Goal: Task Accomplishment & Management: Manage account settings

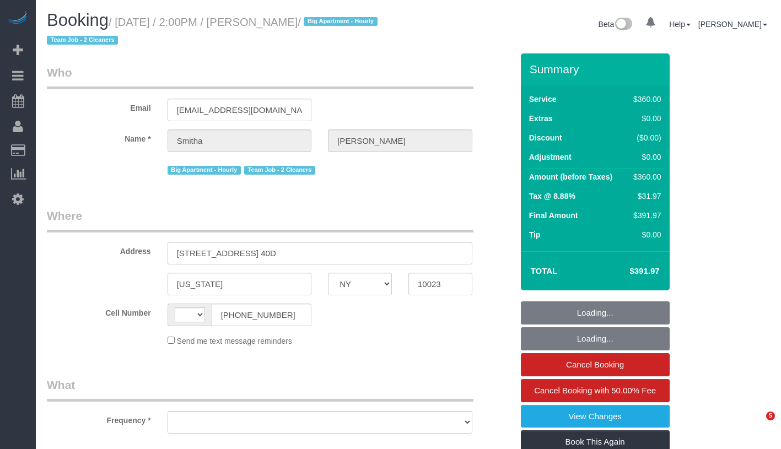
select select "NY"
select select "string:[GEOGRAPHIC_DATA]"
select select "object:790"
select select "270"
select select "number:62"
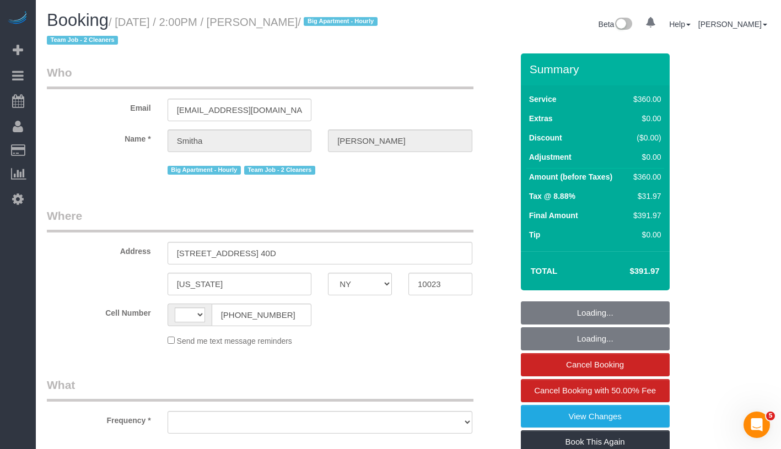
select select "number:76"
select select "number:15"
select select "number:5"
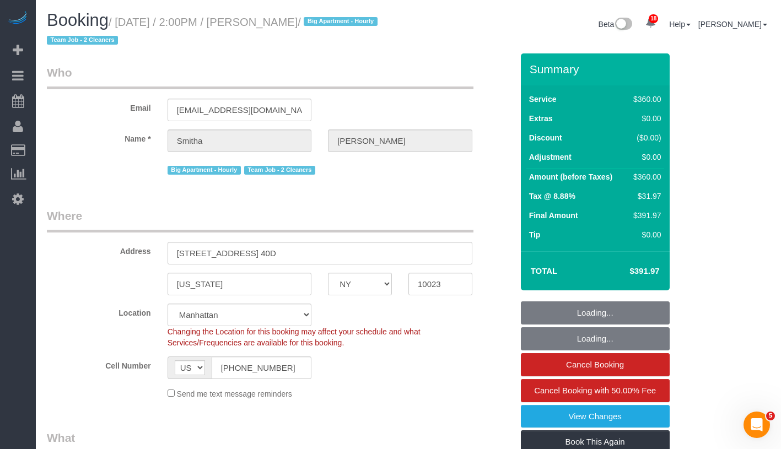
select select "object:1070"
select select "string:stripe-pm_1RyuzJ4VGloSiKo72c97x6TJ"
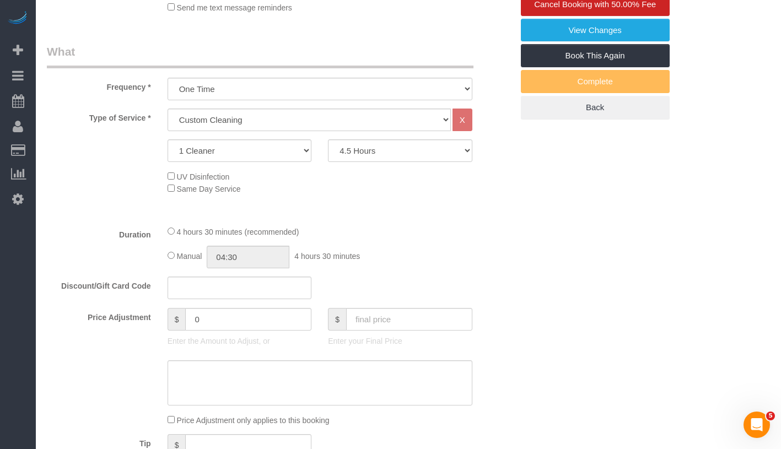
select select "spot1"
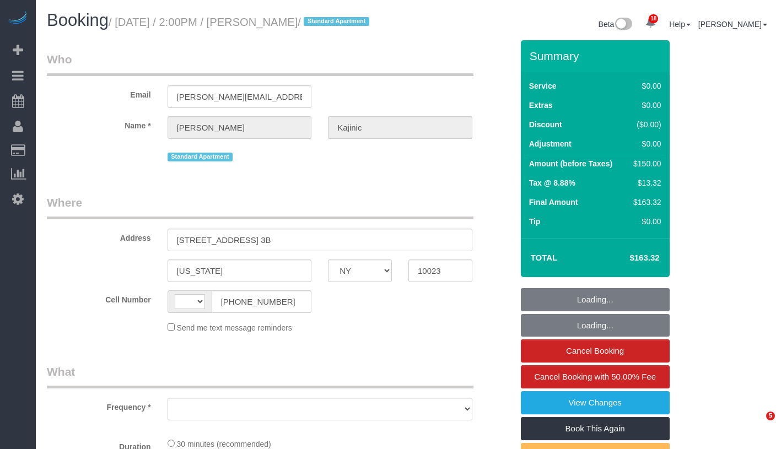
select select "NY"
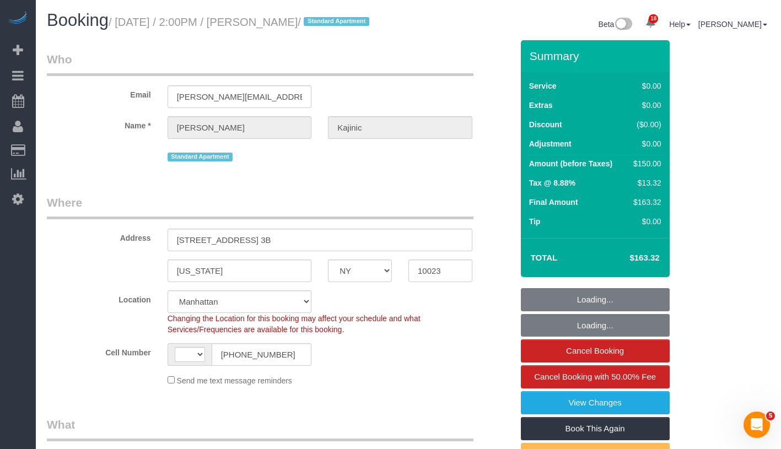
click at [346, 24] on small "/ September 14, 2025 / 2:00PM / Elijah Kajinic / Standard Apartment" at bounding box center [241, 22] width 264 height 12
select select "object:648"
select select "string:US"
select select "string:stripe-pm_1RDAbT4VGloSiKo7eWefUIbP"
select select "spot1"
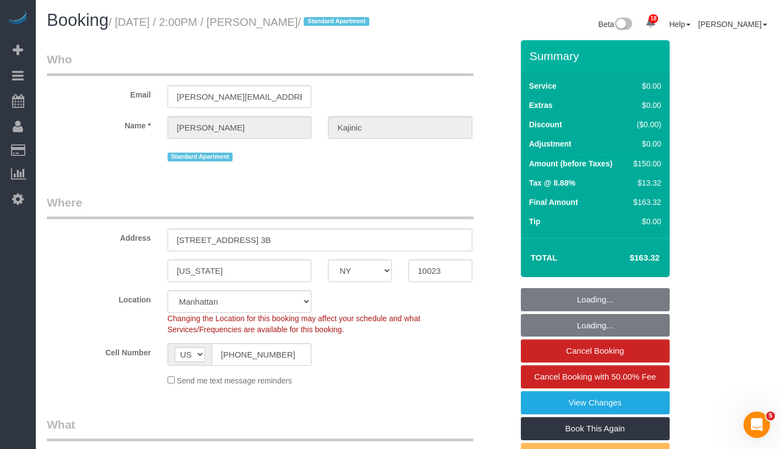
select select "number:62"
select select "number:77"
select select "number:15"
select select "number:5"
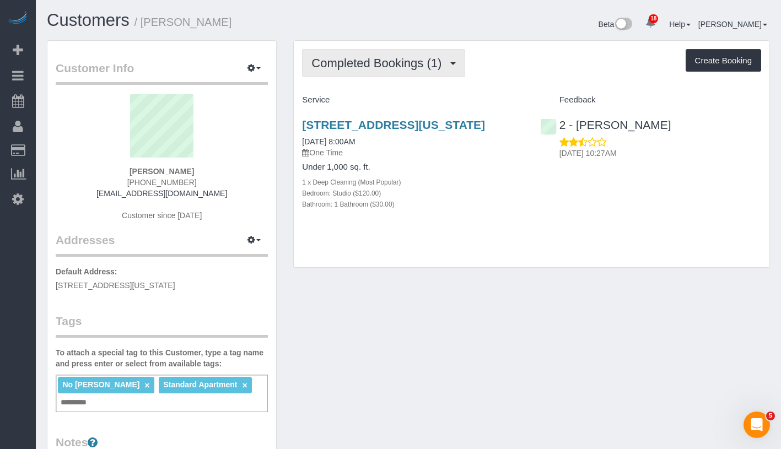
click at [392, 63] on span "Completed Bookings (1)" at bounding box center [379, 63] width 136 height 14
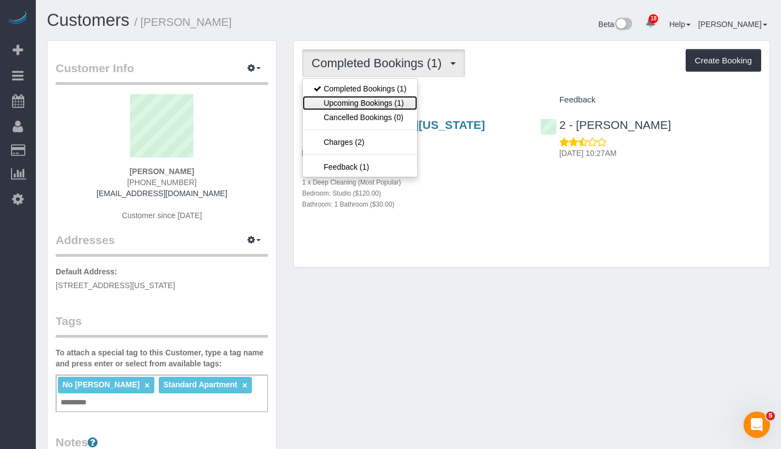
click at [378, 102] on link "Upcoming Bookings (1)" at bounding box center [359, 103] width 115 height 14
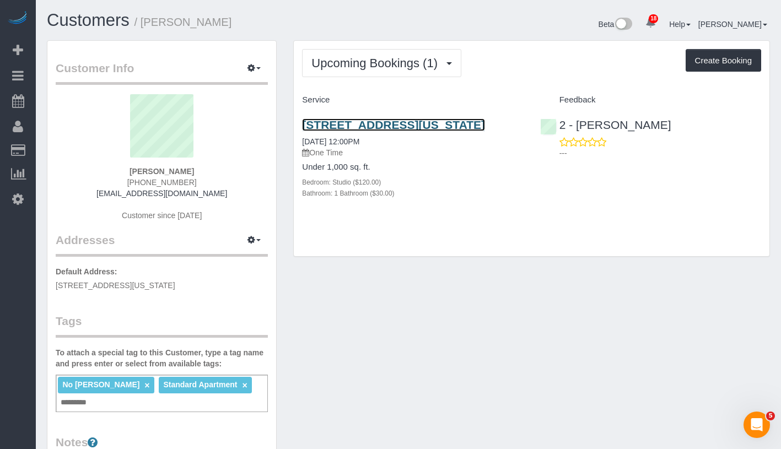
click at [375, 124] on link "295 Greenwich Street, Apt 6m, New York, NY 10007" at bounding box center [393, 124] width 183 height 13
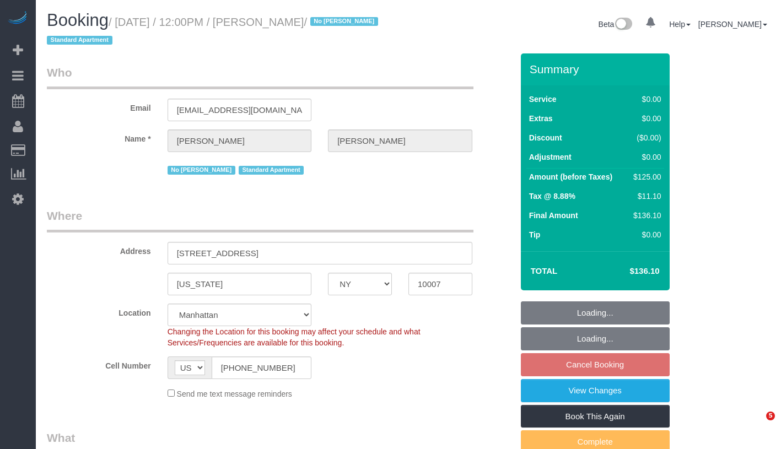
select select "NY"
select select "number:89"
select select "number:90"
select select "number:15"
select select "number:5"
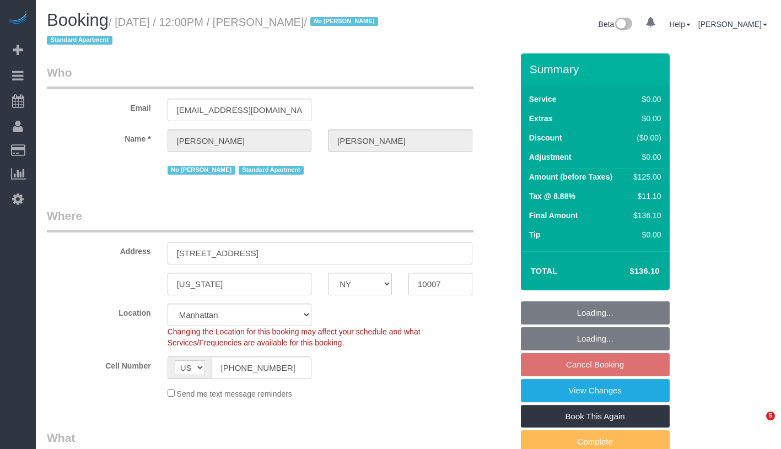
select select "object:1045"
select select "spot5"
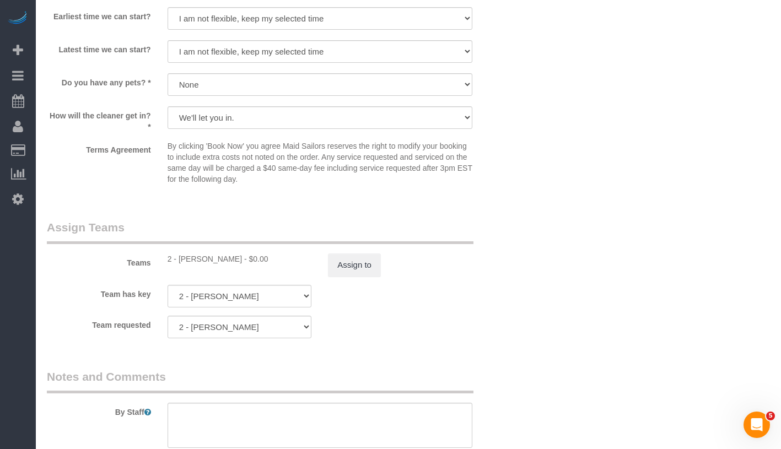
scroll to position [1168, 0]
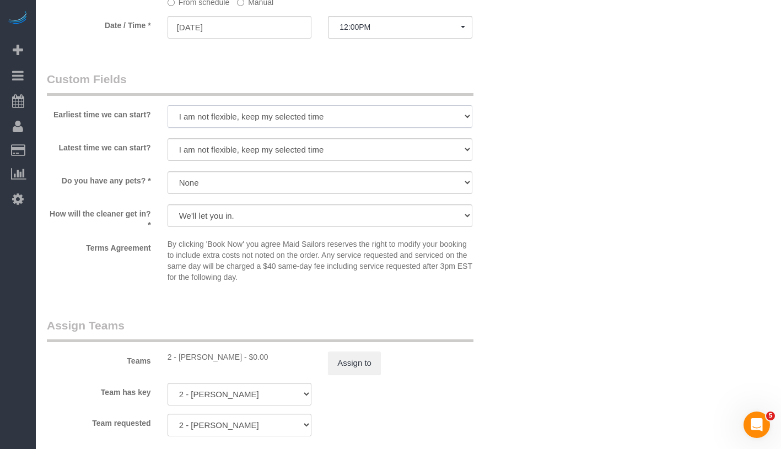
click at [308, 106] on select "I am not flexible, keep my selected time 8:00 AM 9:00 AM 10:00 AM 11:00 AM 12:0…" at bounding box center [319, 116] width 305 height 23
select select "number:60"
click at [311, 161] on div at bounding box center [319, 162] width 305 height 2
click at [317, 152] on select "I am not flexible, keep my selected time 8:00 AM 9:00 AM 10:00 AM 11:00 AM 12:0…" at bounding box center [319, 149] width 305 height 23
select select "number:74"
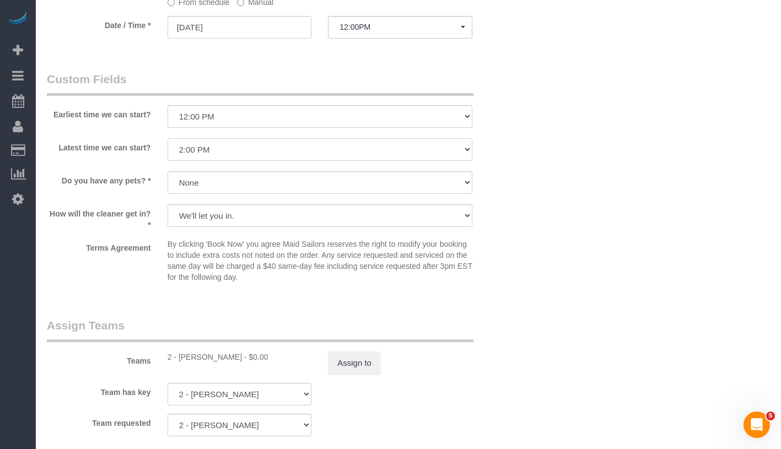
scroll to position [1487, 0]
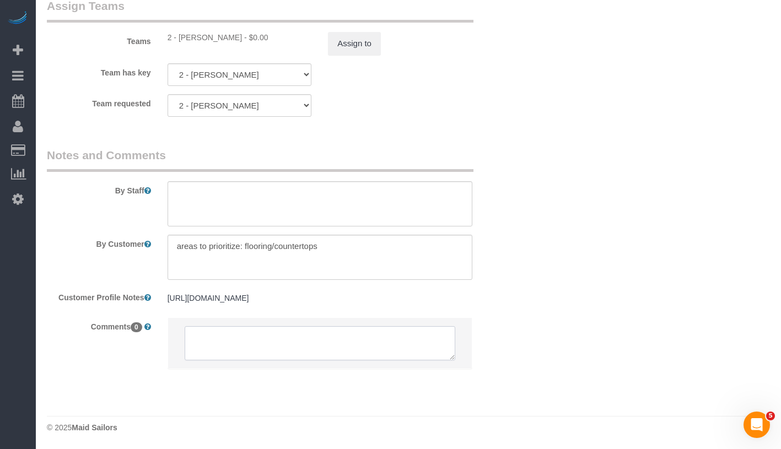
click at [368, 344] on textarea at bounding box center [320, 343] width 270 height 34
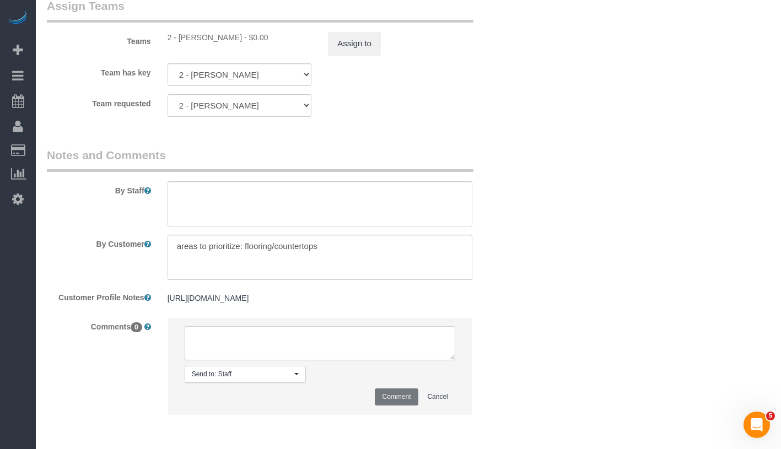
paste textarea "Thanks!! On 9/16 please arrive between 12:00pm - 12:30pm, no later than 12:30pm…"
type textarea "Thanks!! On 9/16 please arrive between 12:00pm - 12:30pm, no later than 12:30pm…"
click at [408, 398] on button "Comment" at bounding box center [396, 396] width 43 height 17
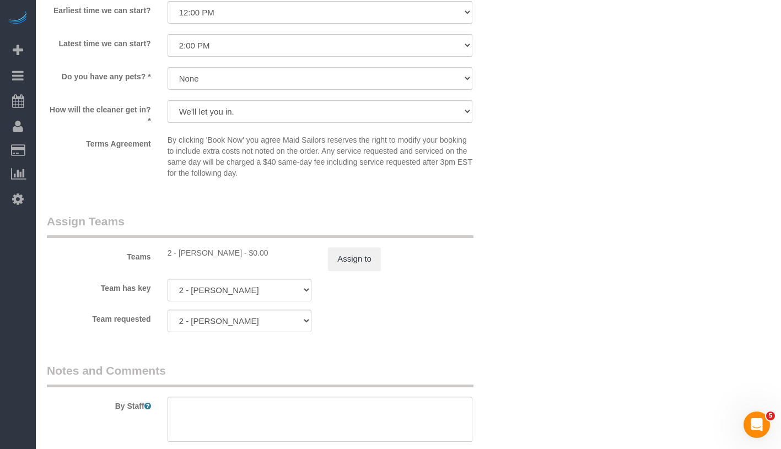
scroll to position [1095, 0]
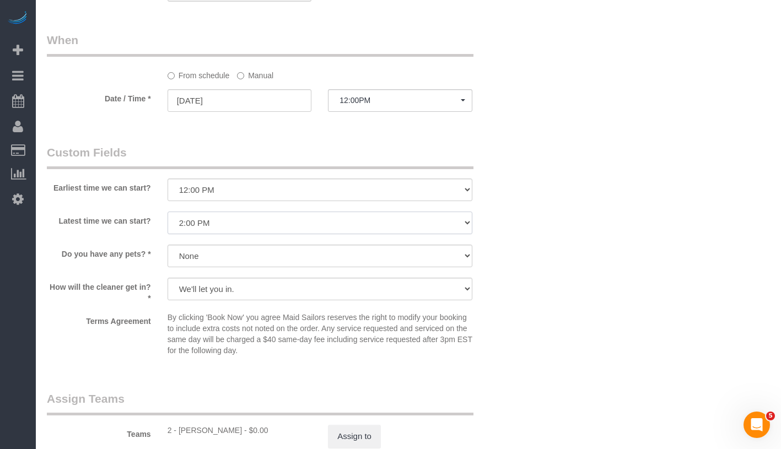
click at [249, 219] on select "I am not flexible, keep my selected time 8:00 AM 9:00 AM 10:00 AM 11:00 AM 12:0…" at bounding box center [319, 223] width 305 height 23
select select "number:72"
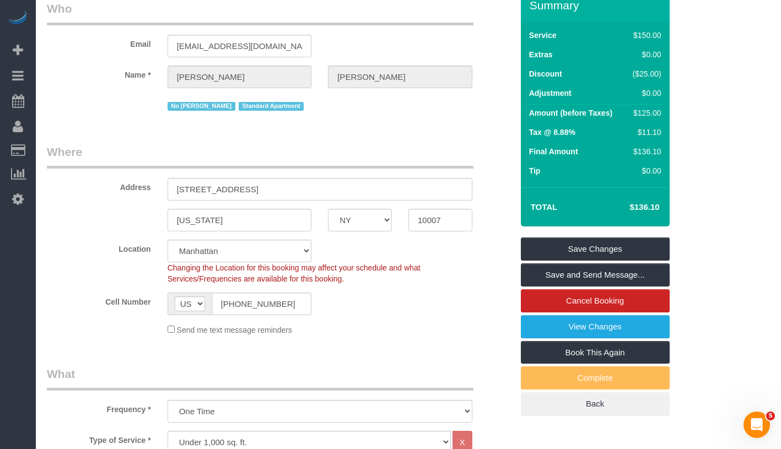
scroll to position [0, 0]
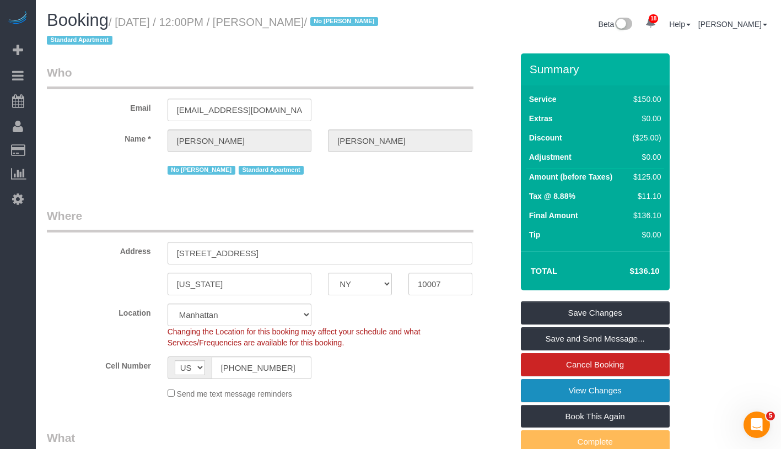
click at [646, 392] on link "View Changes" at bounding box center [595, 390] width 149 height 23
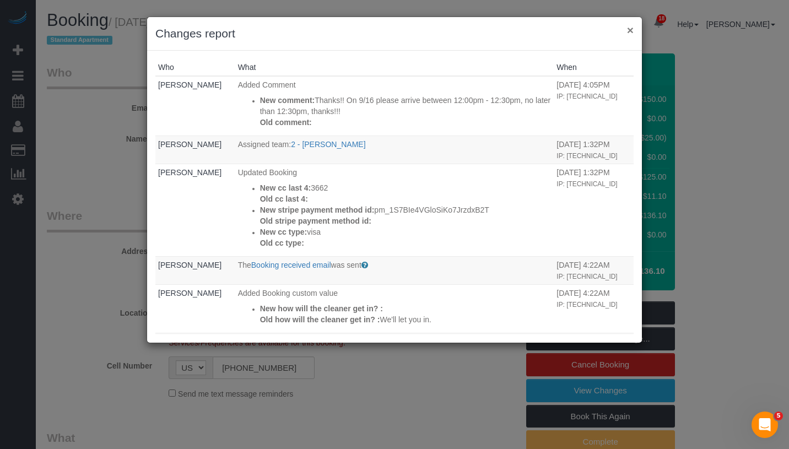
click at [629, 31] on button "×" at bounding box center [630, 30] width 7 height 12
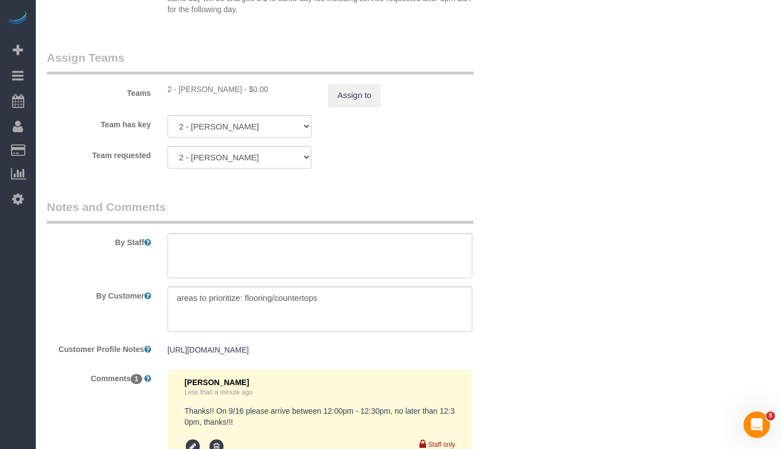
scroll to position [1436, 0]
click at [320, 250] on textarea at bounding box center [319, 254] width 305 height 45
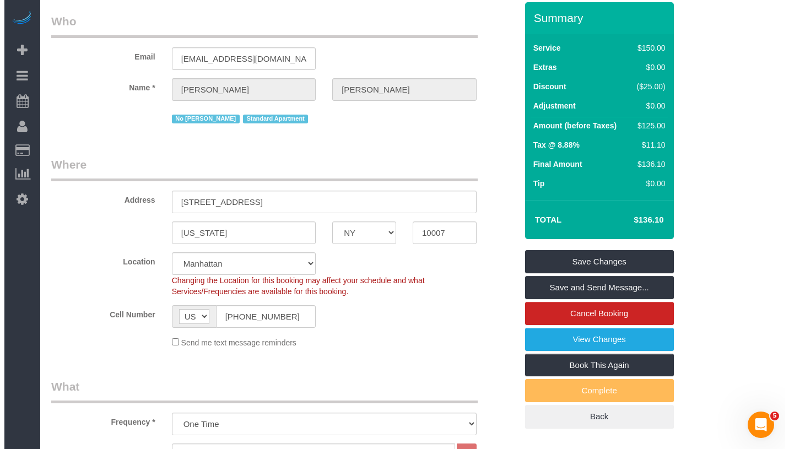
scroll to position [0, 0]
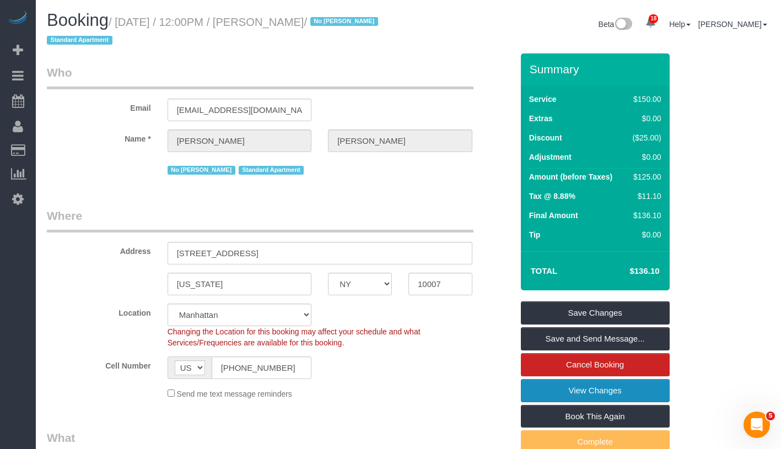
type textarea "Please don't be late."
click at [626, 387] on link "View Changes" at bounding box center [595, 390] width 149 height 23
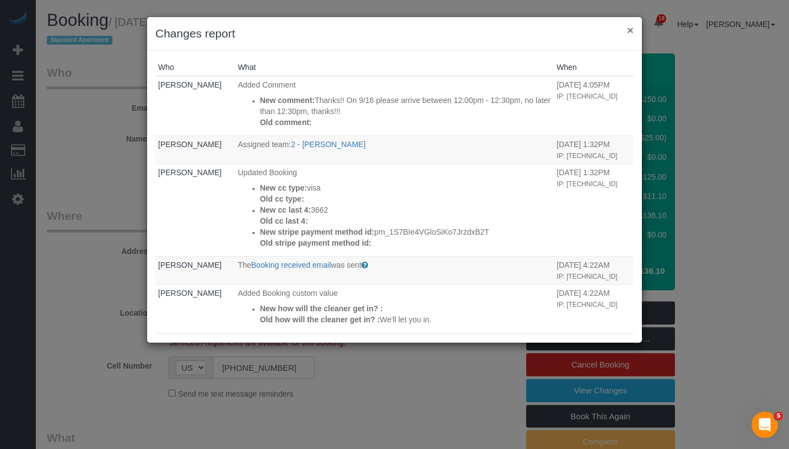
click at [630, 30] on button "×" at bounding box center [630, 30] width 7 height 12
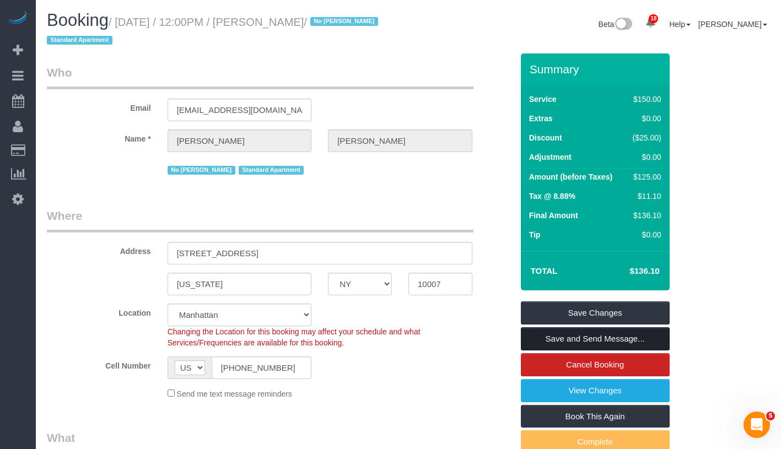
click at [661, 337] on link "Save and Send Message..." at bounding box center [595, 338] width 149 height 23
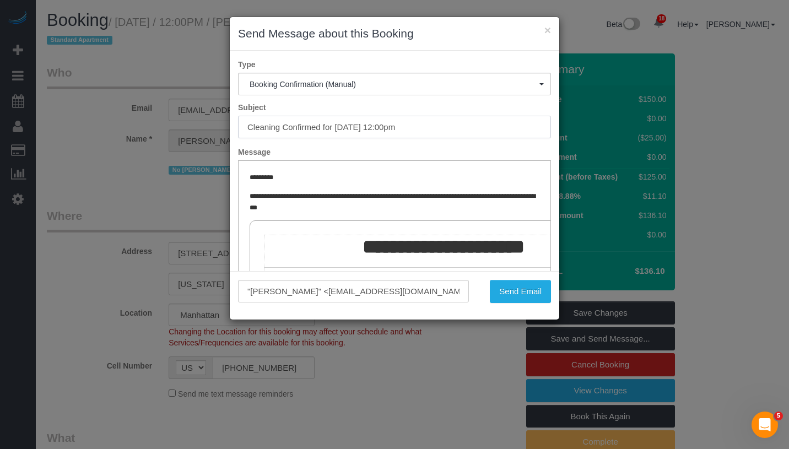
drag, startPoint x: 334, startPoint y: 128, endPoint x: 468, endPoint y: 134, distance: 133.4
click at [468, 134] on input "Cleaning Confirmed for 09/16/2025 at 12:00pm" at bounding box center [394, 127] width 313 height 23
click at [513, 289] on button "Send Email" at bounding box center [520, 291] width 61 height 23
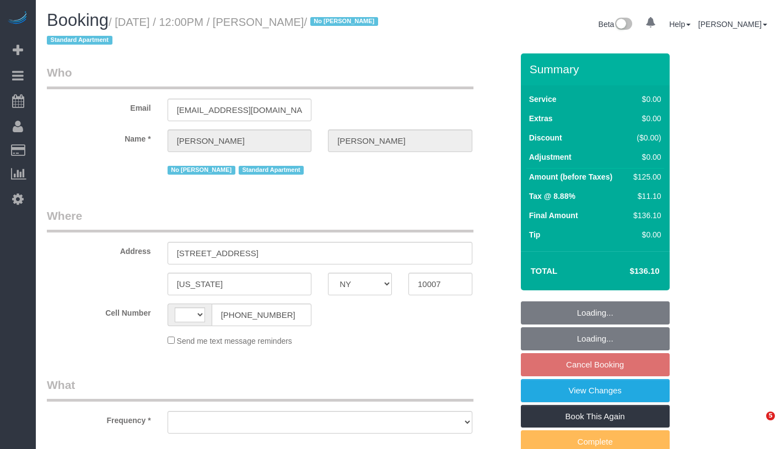
select select "NY"
select select "string:[GEOGRAPHIC_DATA]"
select select "object:786"
select select "number:60"
select select "number:72"
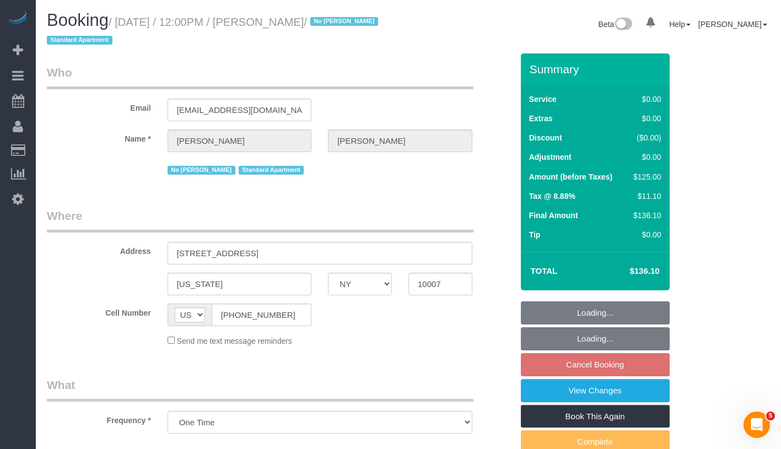
select select "number:15"
select select "number:5"
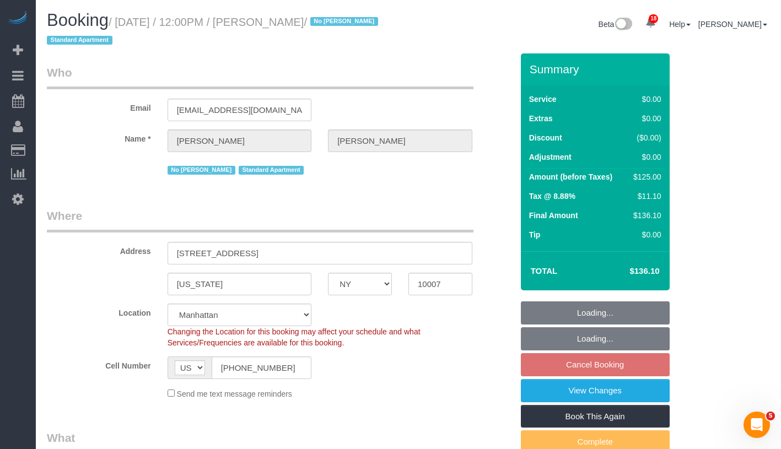
select select "string:stripe-pm_1S7BIe4VGloSiKo7JrzdxB2T"
select select "spot5"
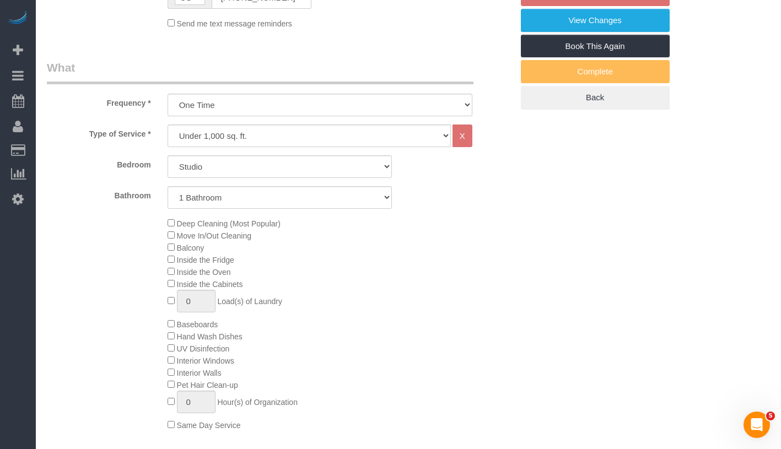
select select "object:1066"
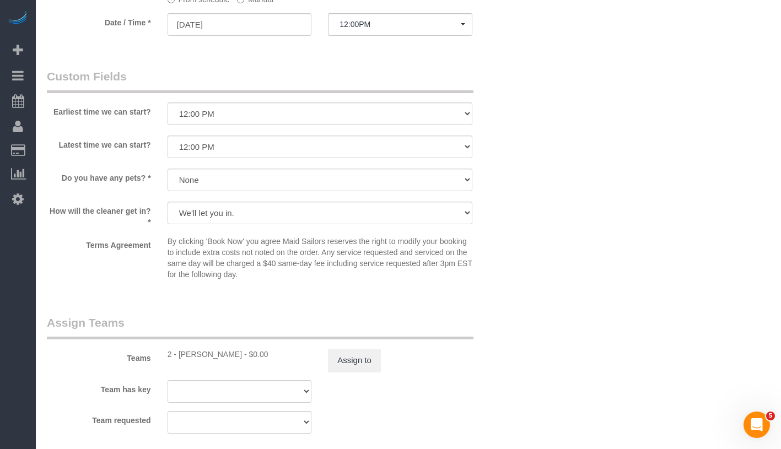
scroll to position [1171, 0]
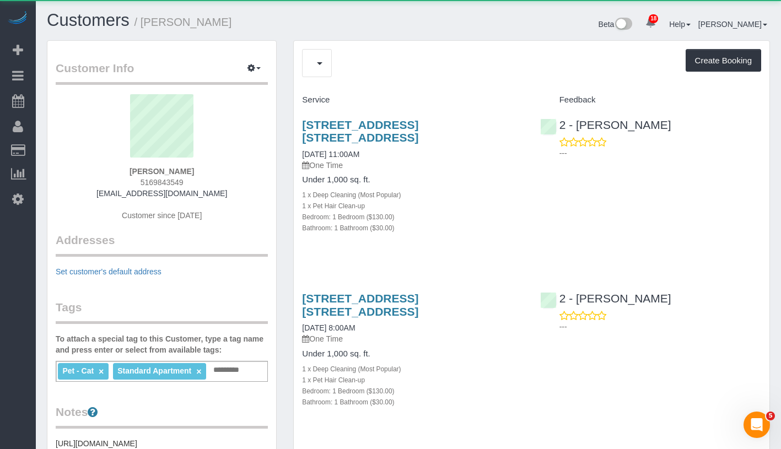
click at [425, 64] on div "Upcoming Bookings (1) Charges (10) Create Booking" at bounding box center [531, 63] width 459 height 28
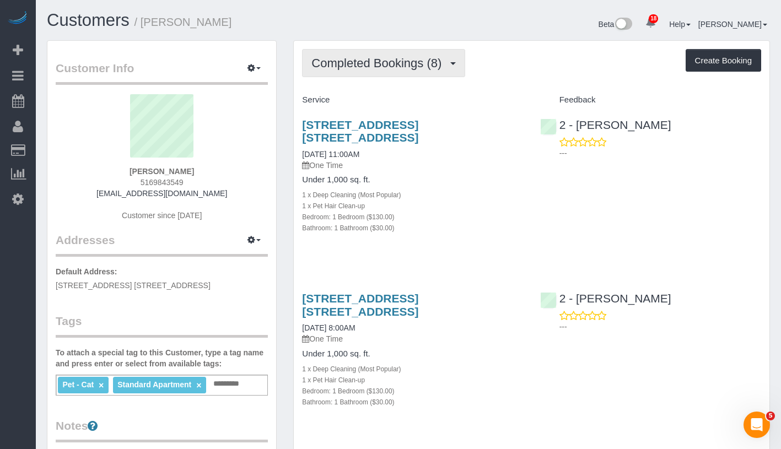
click at [425, 64] on span "Completed Bookings (8)" at bounding box center [379, 63] width 136 height 14
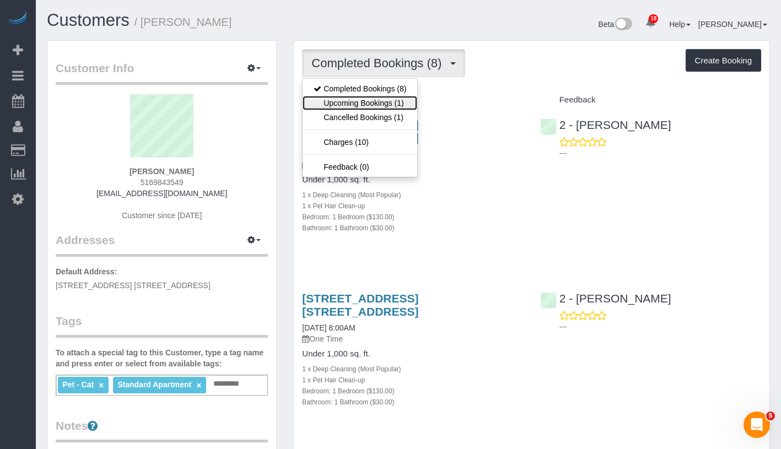
click at [389, 102] on link "Upcoming Bookings (1)" at bounding box center [359, 103] width 115 height 14
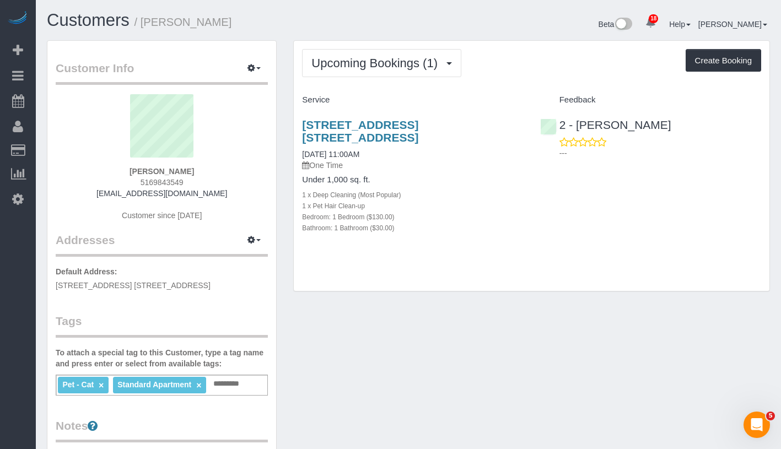
drag, startPoint x: 145, startPoint y: 169, endPoint x: 195, endPoint y: 172, distance: 50.3
click at [195, 172] on div "Matt Tepper 5169843549 matt.tepper12@gmail.com Customer since 2023" at bounding box center [162, 163] width 212 height 138
copy strong "Matt Tepper"
drag, startPoint x: 351, startPoint y: 155, endPoint x: 393, endPoint y: 154, distance: 41.9
click at [393, 154] on div "86 Fleet Place, Apt. 21s, Brooklyn, NY 11201 09/15/2025 11:00AM One Time Under …" at bounding box center [412, 182] width 237 height 146
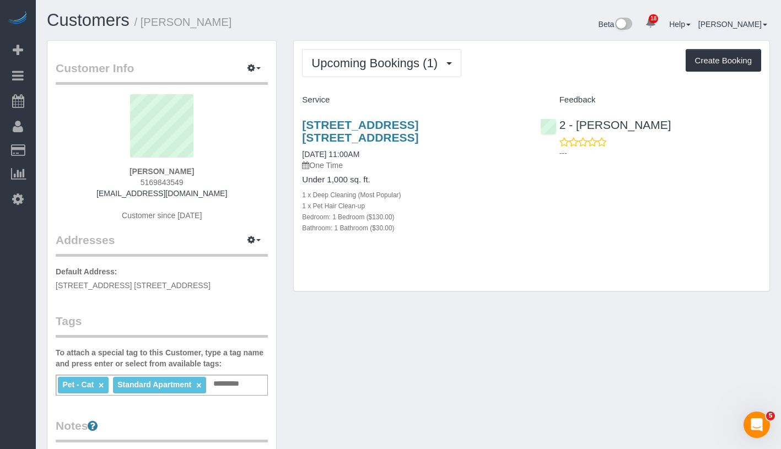
copy link "09/15/2025 11:00AM"
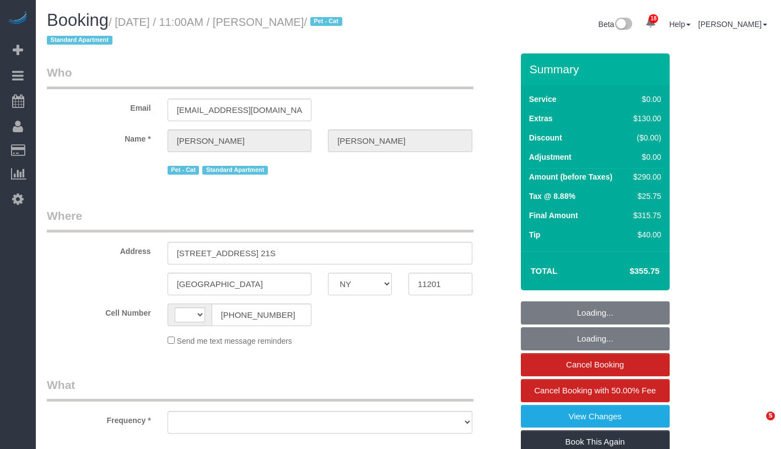
select select "NY"
select select "string:[GEOGRAPHIC_DATA]"
select select "object:792"
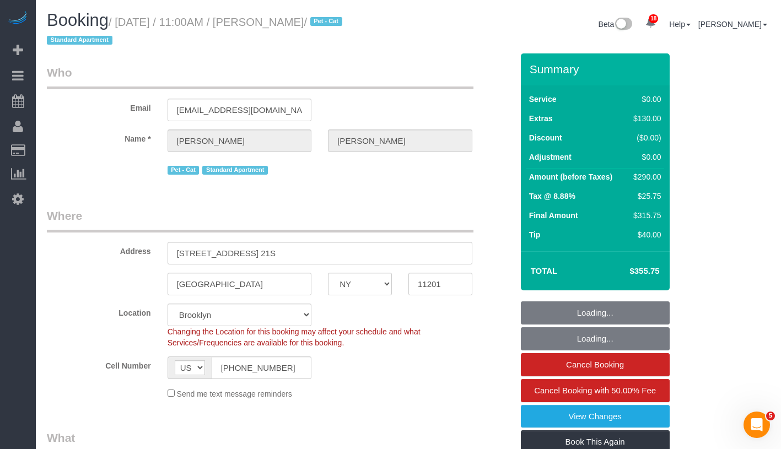
select select "string:stripe-pm_1Mq0gs4VGloSiKo7aSjelqdp"
select select "spot1"
select select "number:58"
select select "number:75"
select select "number:14"
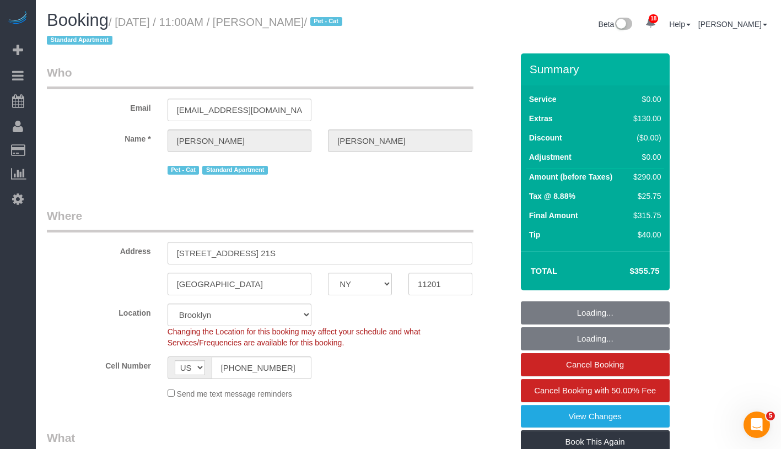
select select "number:6"
select select "object:946"
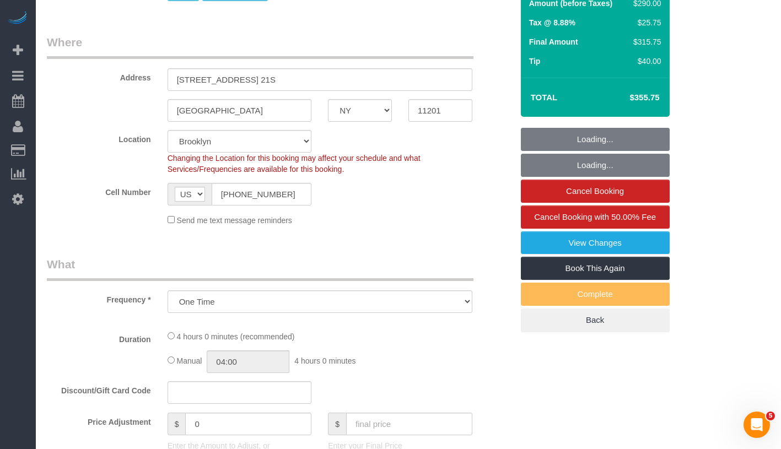
select select "1"
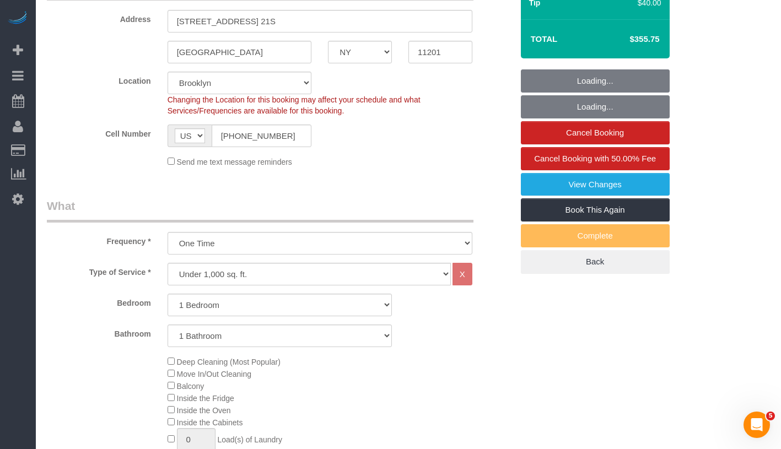
select select "1"
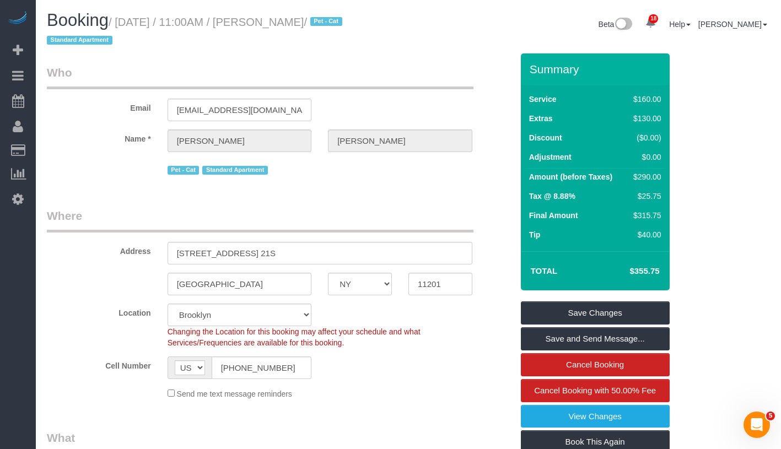
drag, startPoint x: 290, startPoint y: 24, endPoint x: 353, endPoint y: 21, distance: 63.4
click at [345, 21] on small "/ September 15, 2025 / 11:00AM / Matt Tepper / Pet - Cat Standard Apartment" at bounding box center [196, 31] width 299 height 31
copy small "Matt Tepper"
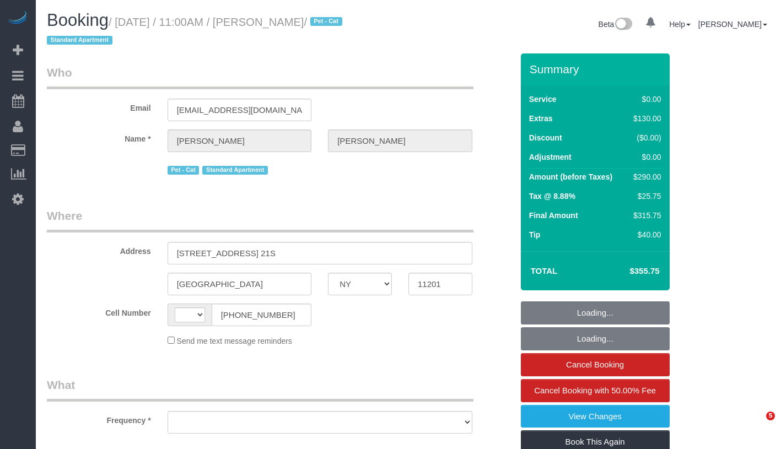
select select "NY"
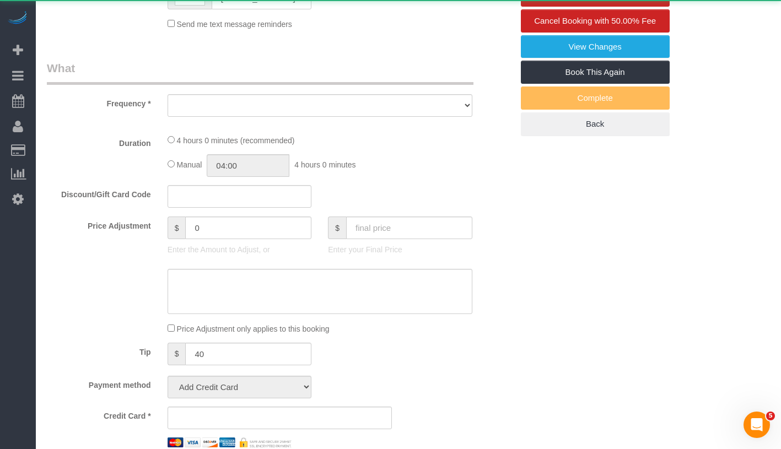
select select "string:stripe-pm_1Mq0gs4VGloSiKo7aSjelqdp"
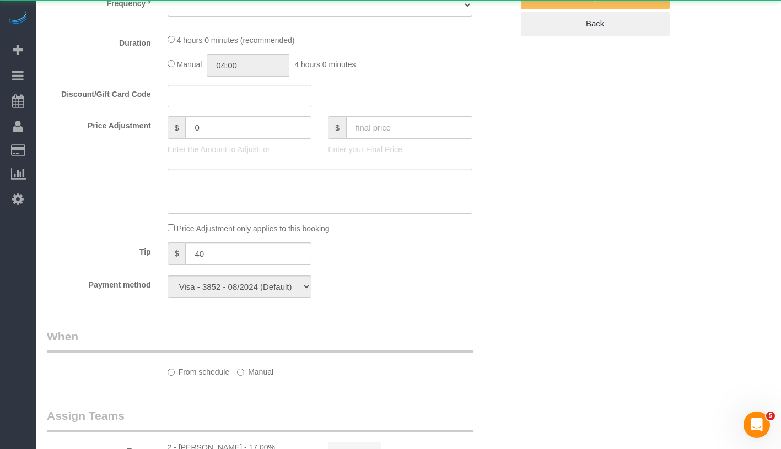
select select "string:[GEOGRAPHIC_DATA]"
select select "object:792"
select select "spot1"
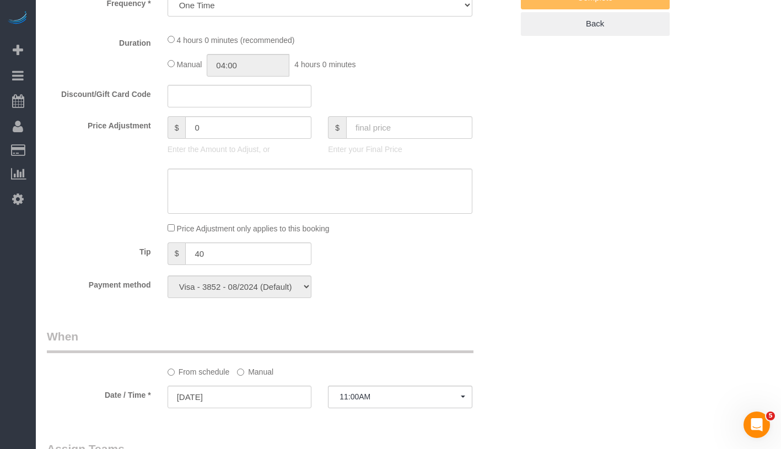
select select "1"
select select "number:58"
select select "number:75"
select select "number:14"
select select "number:6"
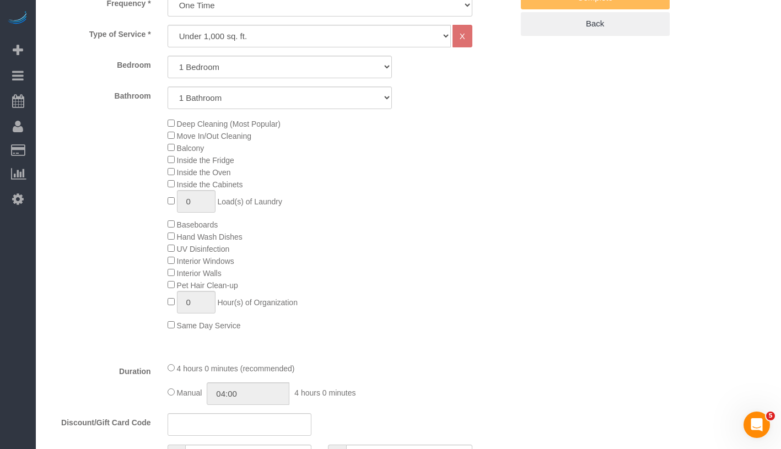
select select "object:1437"
select select "1"
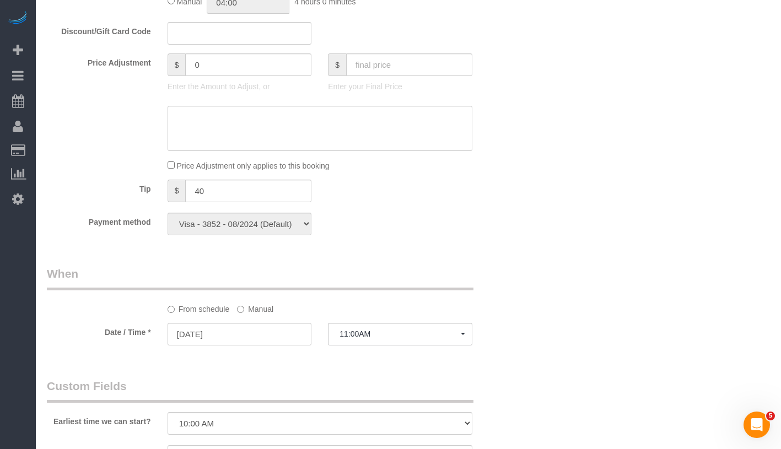
scroll to position [1053, 0]
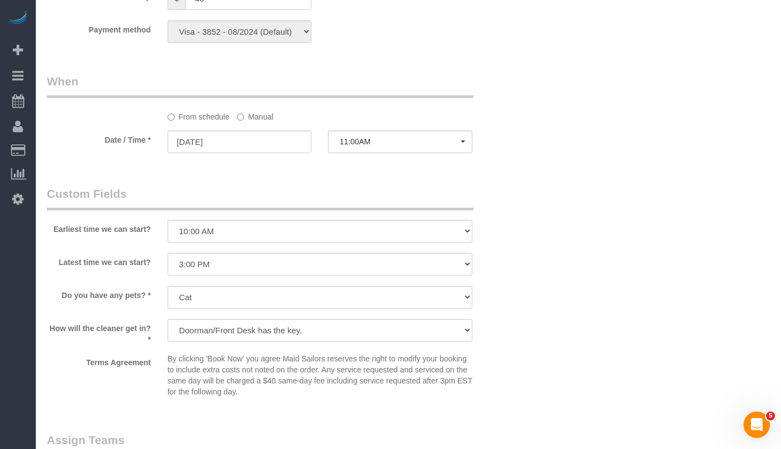
click at [251, 118] on label "Manual" at bounding box center [255, 114] width 36 height 15
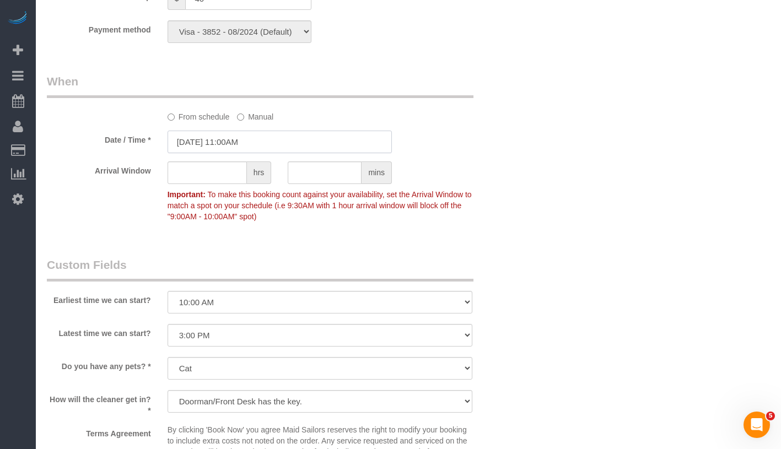
click at [267, 139] on input "[DATE] 11:00AM" at bounding box center [279, 142] width 224 height 23
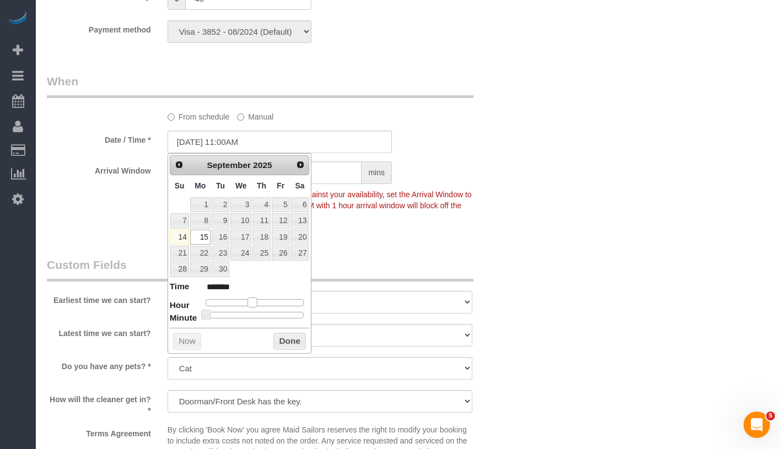
type input "[DATE] 10:00AM"
type input "*******"
click at [246, 300] on span at bounding box center [248, 302] width 10 height 10
click at [293, 345] on button "Done" at bounding box center [289, 342] width 33 height 18
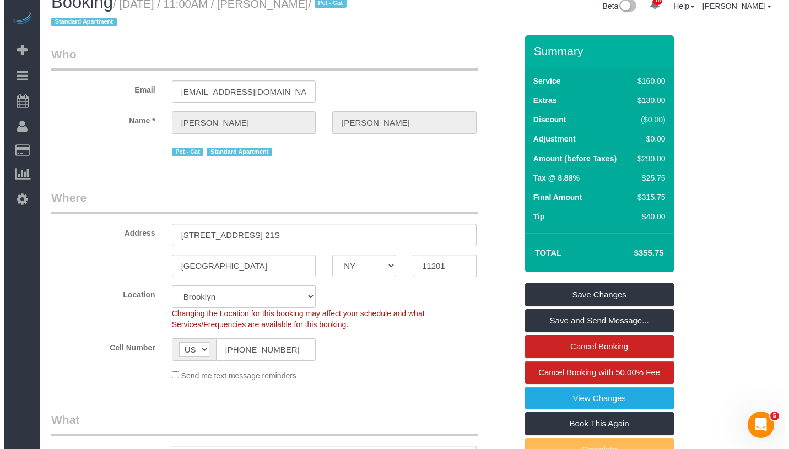
scroll to position [0, 0]
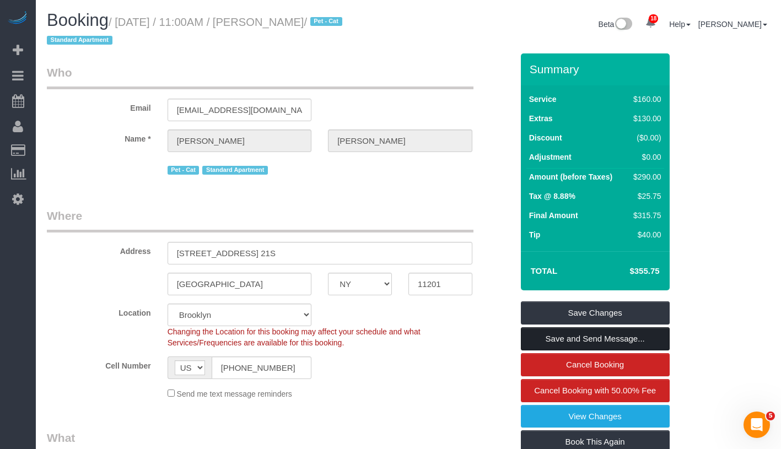
click at [636, 343] on link "Save and Send Message..." at bounding box center [595, 338] width 149 height 23
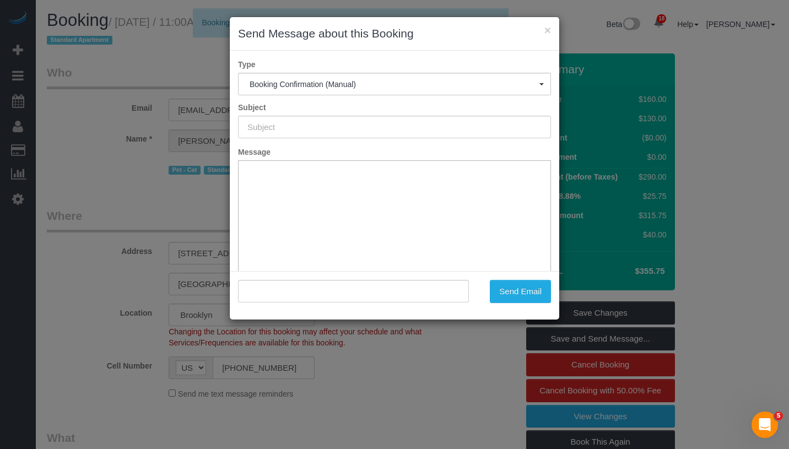
type input "Cleaning Confirmed for [DATE] 10:00am"
type input ""[PERSON_NAME]" <[PERSON_NAME][EMAIL_ADDRESS][DOMAIN_NAME]>"
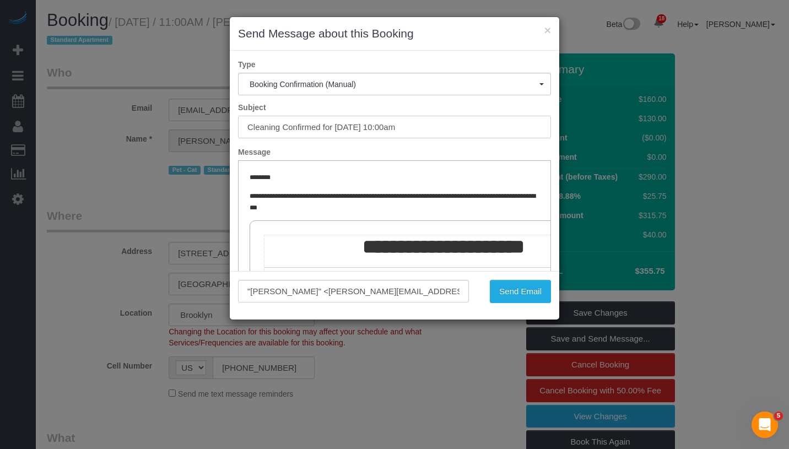
drag, startPoint x: 335, startPoint y: 126, endPoint x: 451, endPoint y: 126, distance: 115.1
click at [451, 126] on input "Cleaning Confirmed for [DATE] 10:00am" at bounding box center [394, 127] width 313 height 23
click at [524, 288] on button "Send Email" at bounding box center [520, 291] width 61 height 23
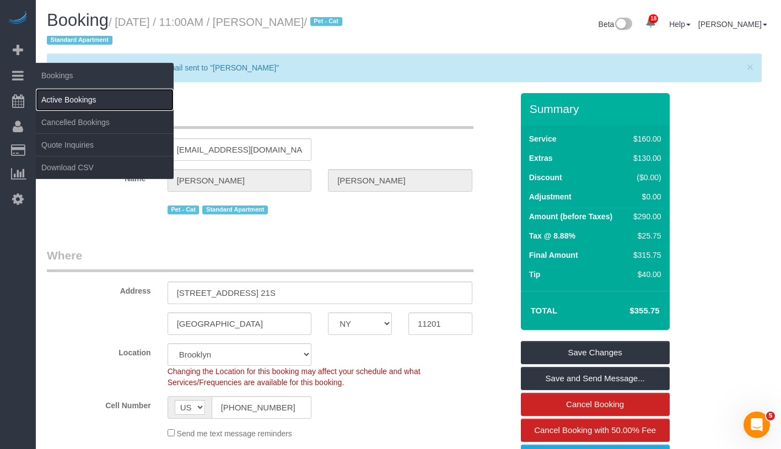
click at [63, 93] on link "Active Bookings" at bounding box center [105, 100] width 138 height 22
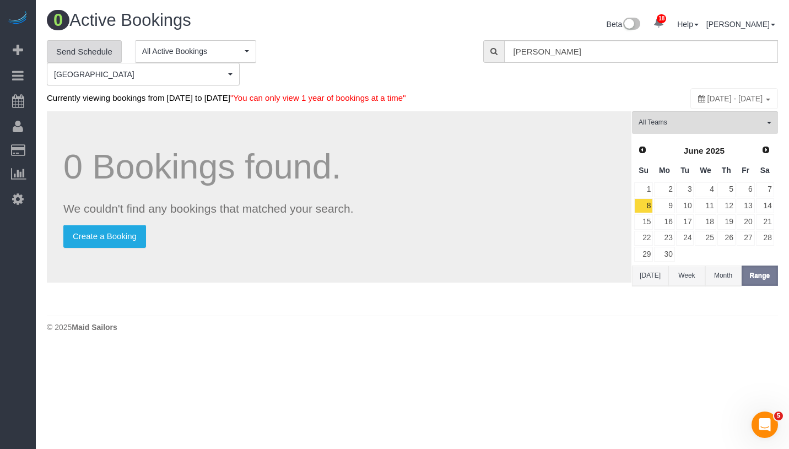
click at [101, 51] on link "Send Schedule" at bounding box center [84, 51] width 75 height 23
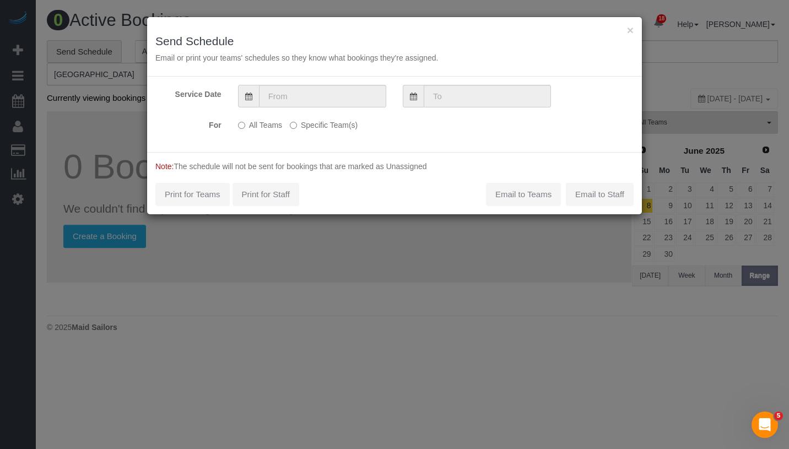
click at [323, 133] on div "All Teams Specific Team(s) Choose Team(s) * - K.J. *[PERSON_NAME] - Test 0 - [P…" at bounding box center [353, 126] width 247 height 20
click at [337, 99] on input "text" at bounding box center [322, 96] width 127 height 23
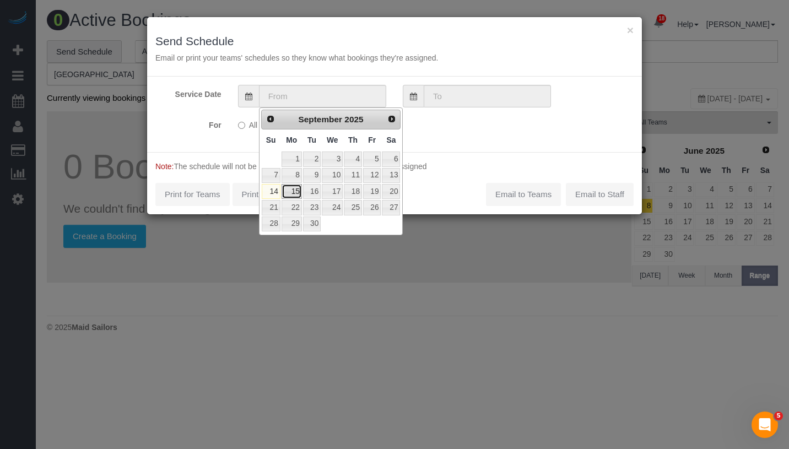
click at [293, 196] on link "15" at bounding box center [291, 191] width 20 height 15
type input "[DATE]"
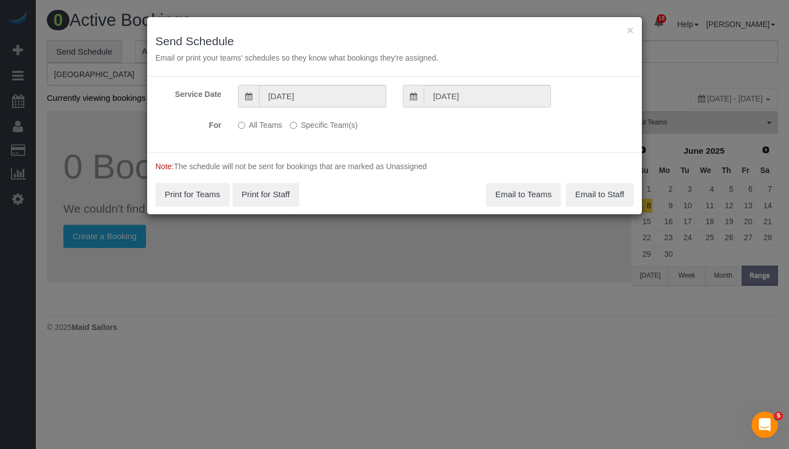
click at [316, 124] on label "Specific Team(s)" at bounding box center [324, 123] width 68 height 15
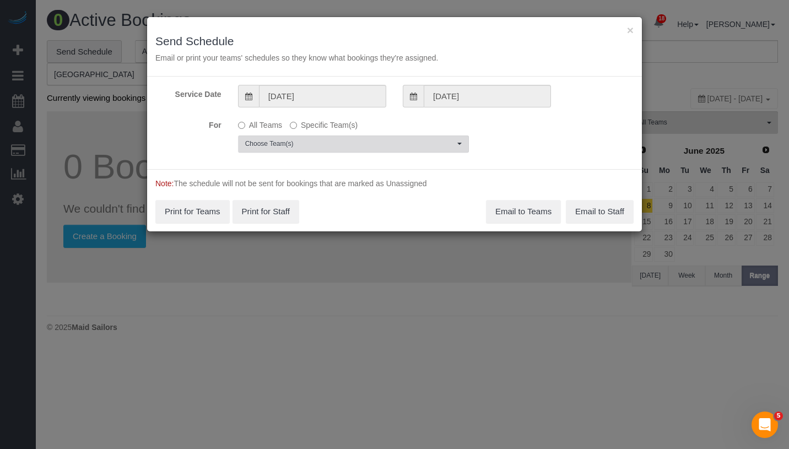
click at [322, 139] on span "Choose Team(s)" at bounding box center [349, 143] width 209 height 9
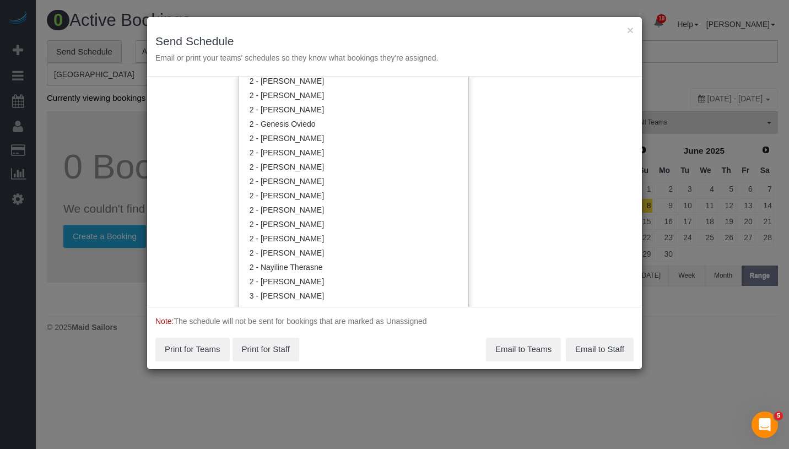
scroll to position [723, 0]
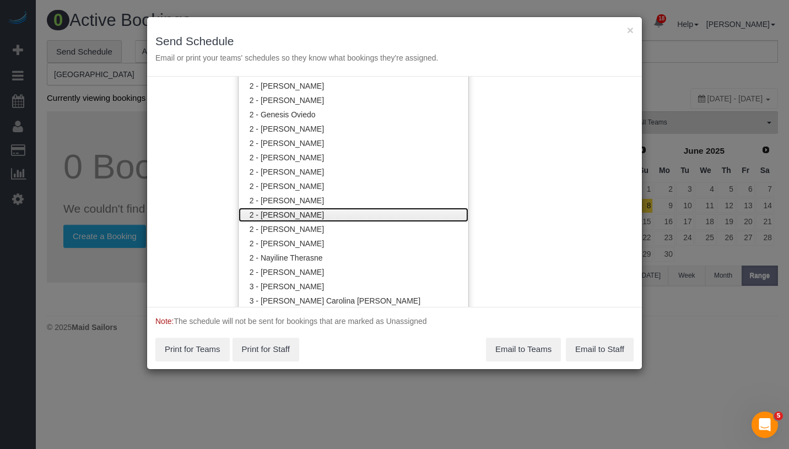
click at [370, 214] on link "2 - [PERSON_NAME]" at bounding box center [354, 215] width 230 height 14
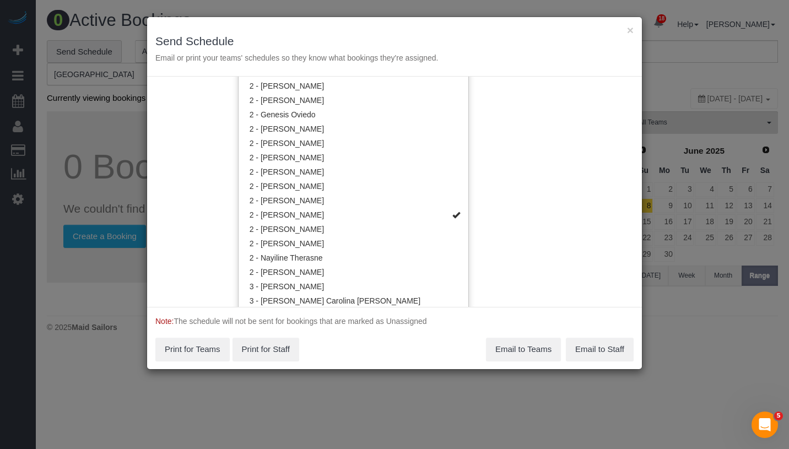
click at [535, 182] on div "Service Date [DATE] [DATE] For All Teams Specific Team(s) 2 - [PERSON_NAME] Cho…" at bounding box center [394, 192] width 495 height 230
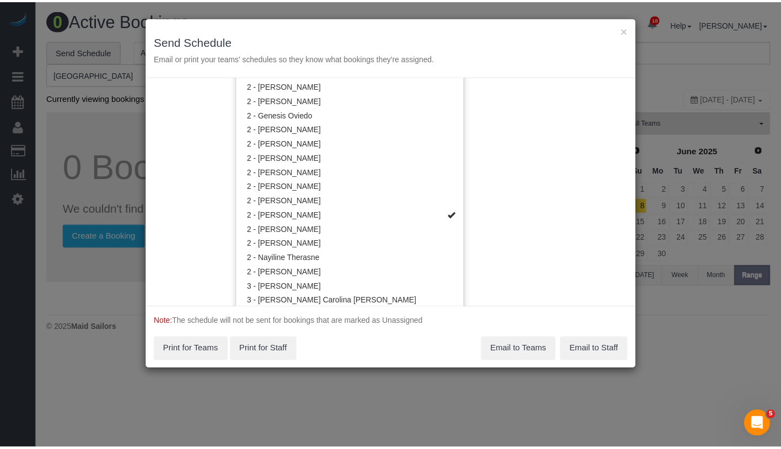
scroll to position [0, 0]
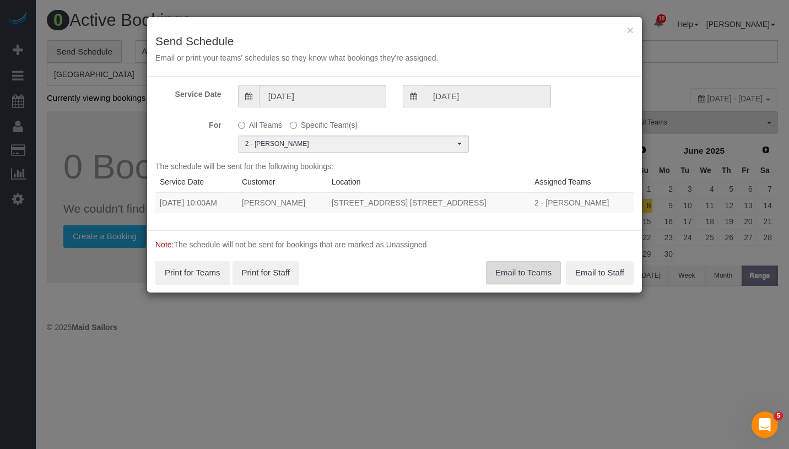
click at [522, 268] on button "Email to Teams" at bounding box center [523, 272] width 75 height 23
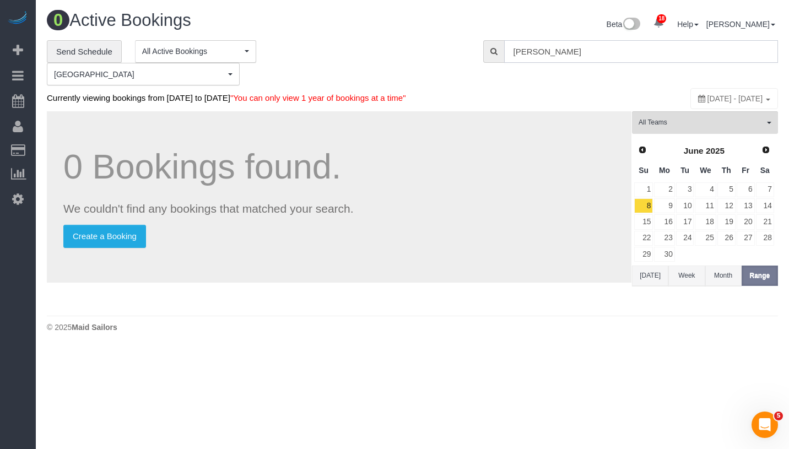
click at [577, 48] on input "[PERSON_NAME]" at bounding box center [641, 51] width 274 height 23
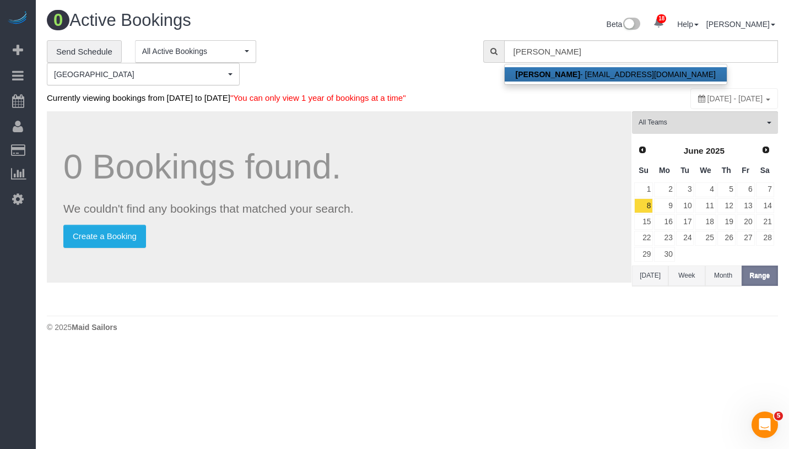
click at [567, 72] on link "[PERSON_NAME] - [PERSON_NAME][EMAIL_ADDRESS][DOMAIN_NAME]" at bounding box center [616, 74] width 222 height 14
type input "[EMAIL_ADDRESS][DOMAIN_NAME]"
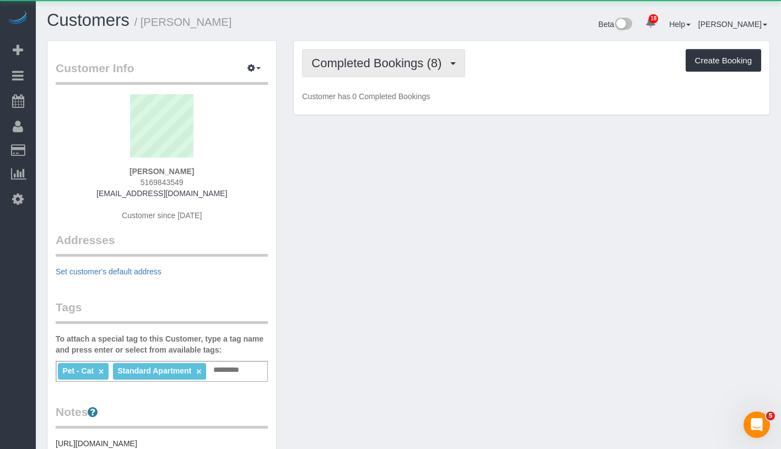
click at [344, 66] on span "Completed Bookings (8)" at bounding box center [379, 63] width 136 height 14
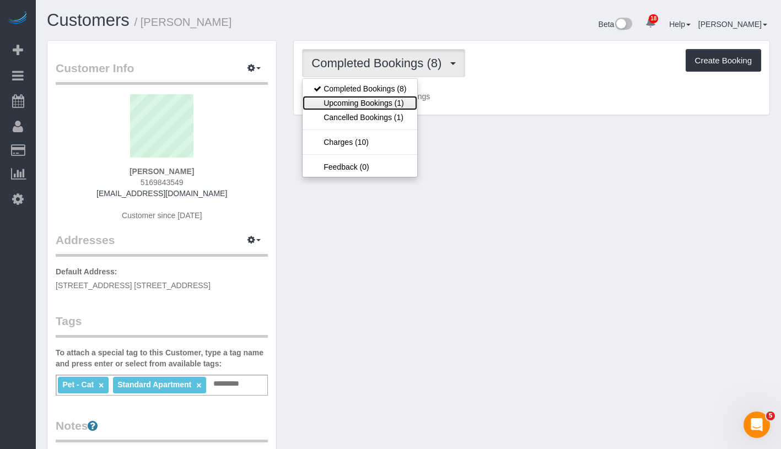
click at [345, 105] on link "Upcoming Bookings (1)" at bounding box center [359, 103] width 115 height 14
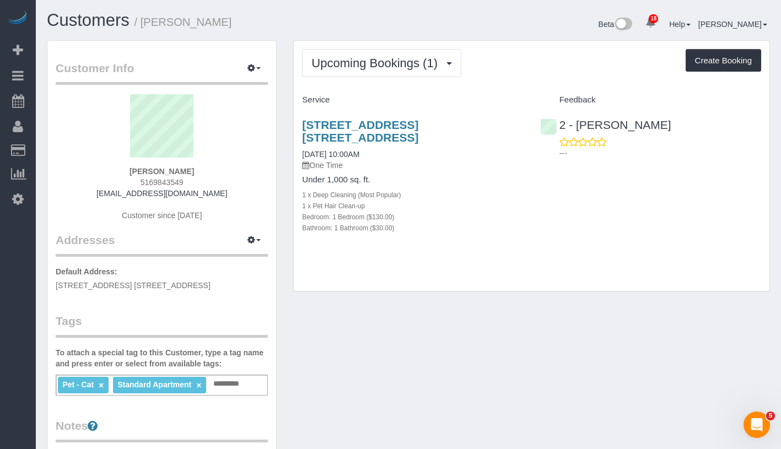
drag, startPoint x: 297, startPoint y: 153, endPoint x: 398, endPoint y: 151, distance: 100.3
click at [398, 151] on div "[STREET_ADDRESS] [STREET_ADDRESS] [DATE] 10:00AM One Time Under 1,000 sq. ft. 1…" at bounding box center [412, 182] width 237 height 146
copy link "[DATE] 10:00AM"
drag, startPoint x: 136, startPoint y: 168, endPoint x: 201, endPoint y: 167, distance: 65.0
click at [201, 167] on div "[PERSON_NAME] 5169843549 [EMAIL_ADDRESS][DOMAIN_NAME] Customer since [DATE]" at bounding box center [162, 163] width 212 height 138
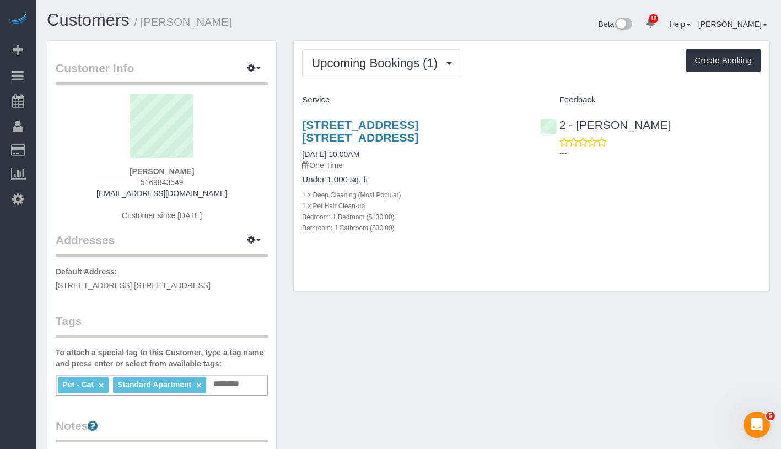
copy strong "[PERSON_NAME]"
